Goal: Find specific page/section: Find specific page/section

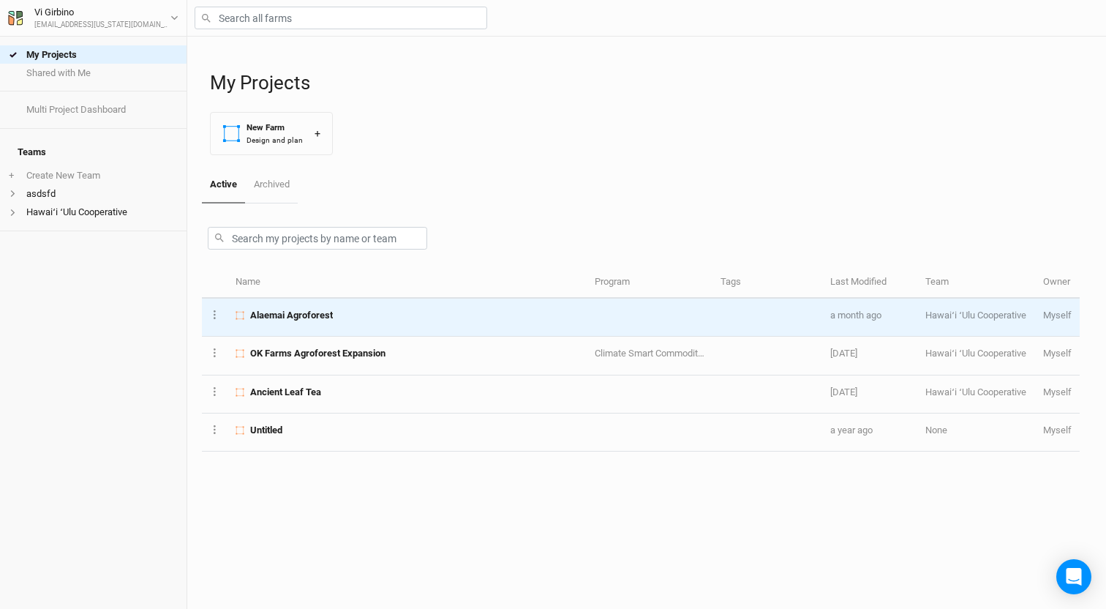
click at [309, 307] on td "Alaemai Agroforest" at bounding box center [407, 317] width 359 height 38
